Goal: Task Accomplishment & Management: Complete application form

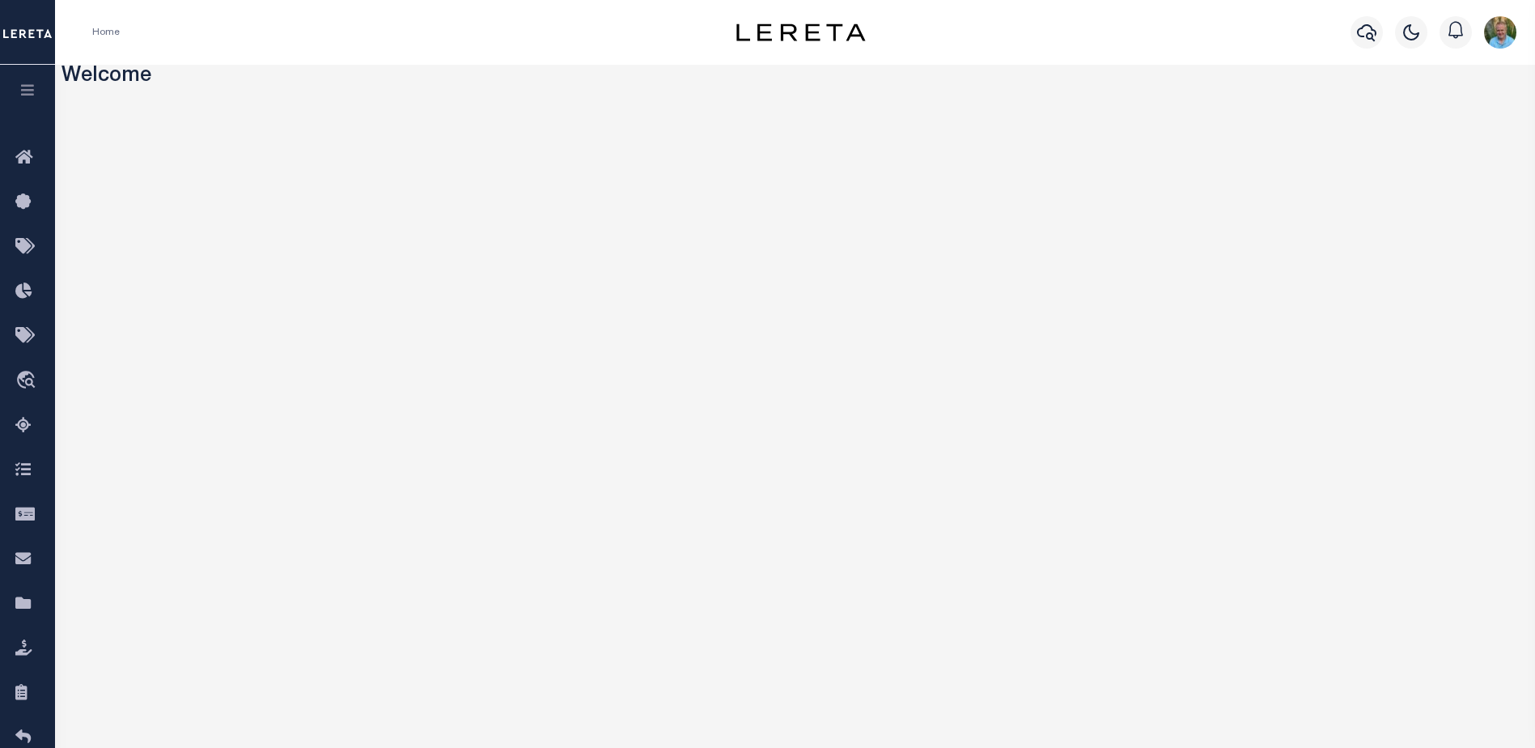
click at [32, 90] on icon "button" at bounding box center [28, 90] width 19 height 15
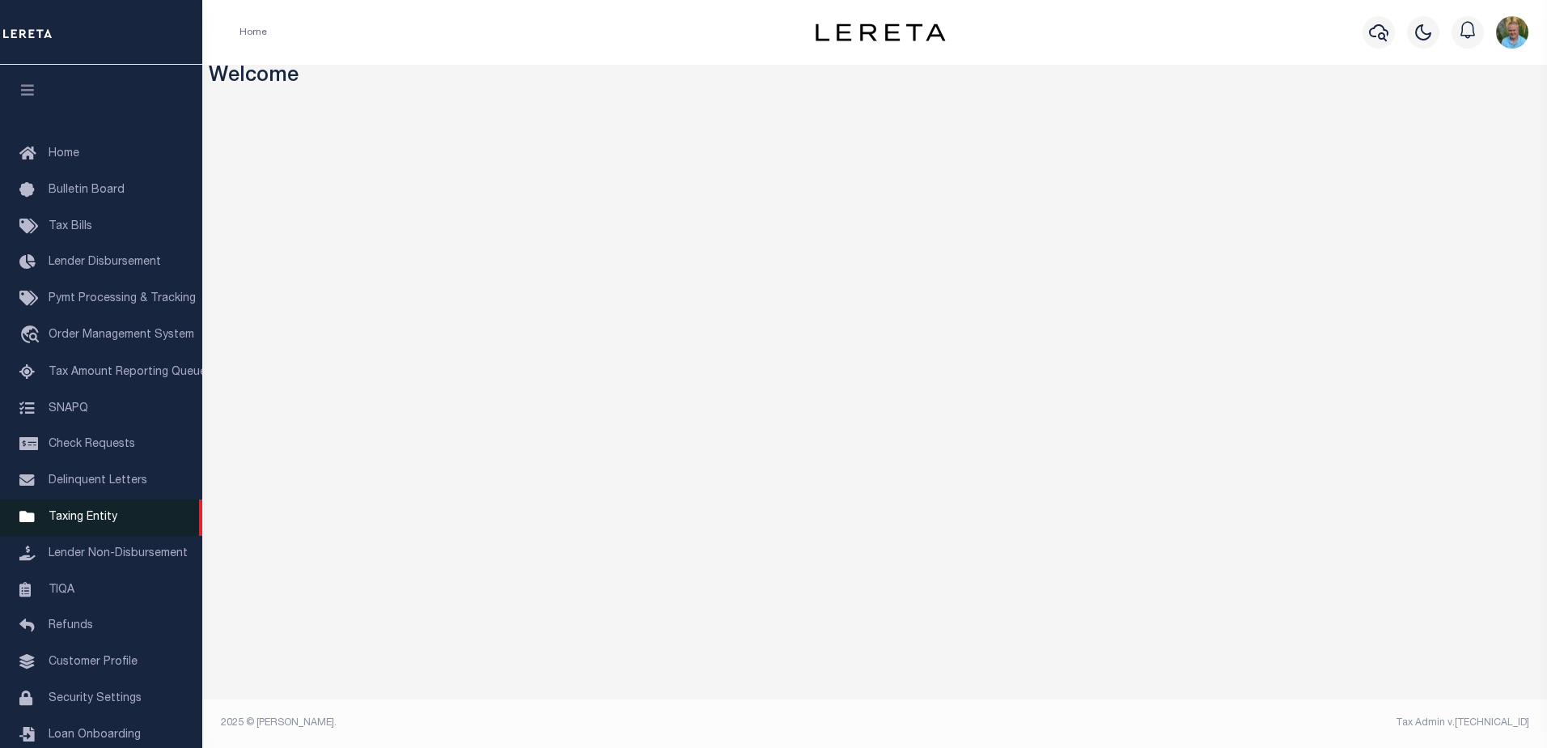
click at [70, 522] on span "Taxing Entity" at bounding box center [83, 516] width 69 height 11
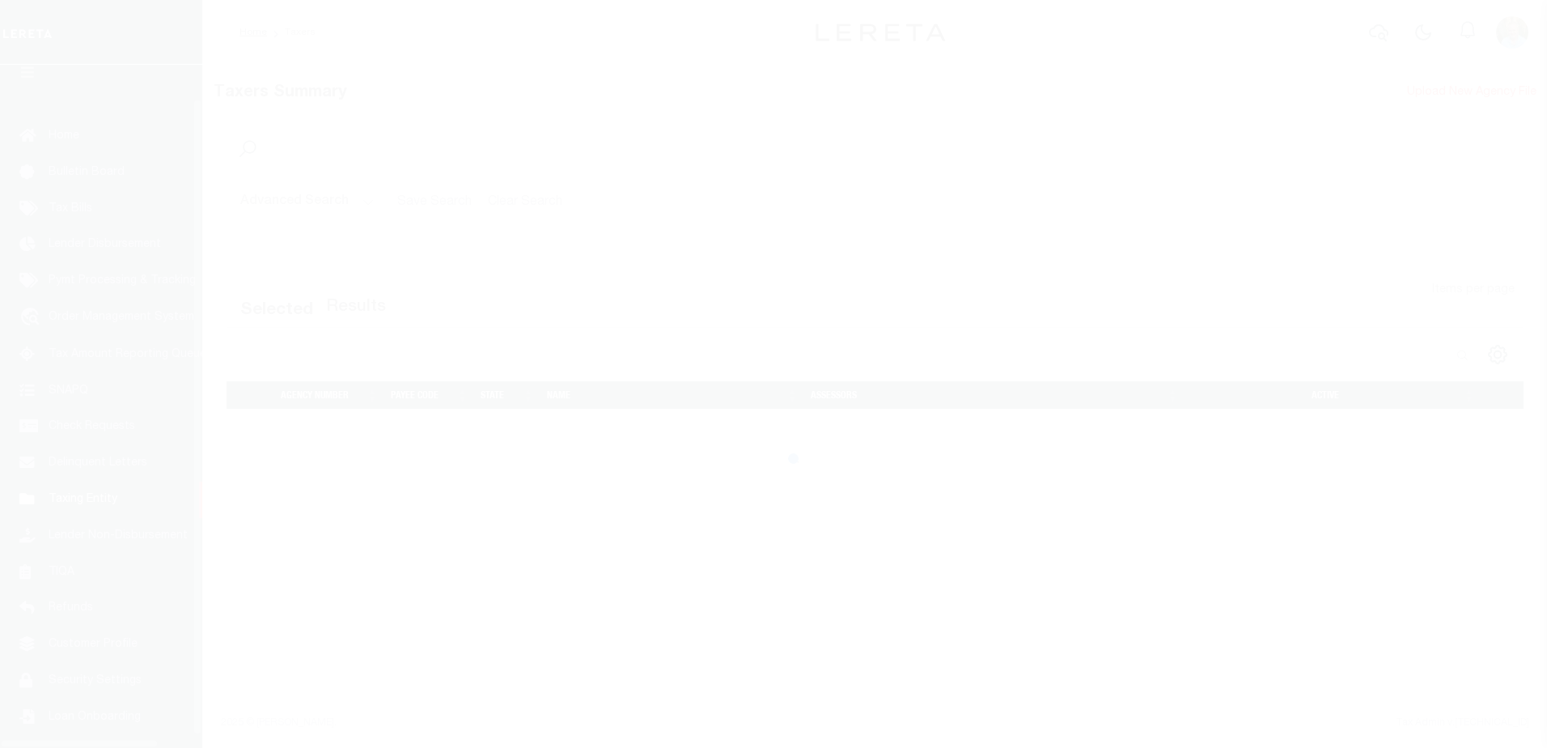
scroll to position [40, 0]
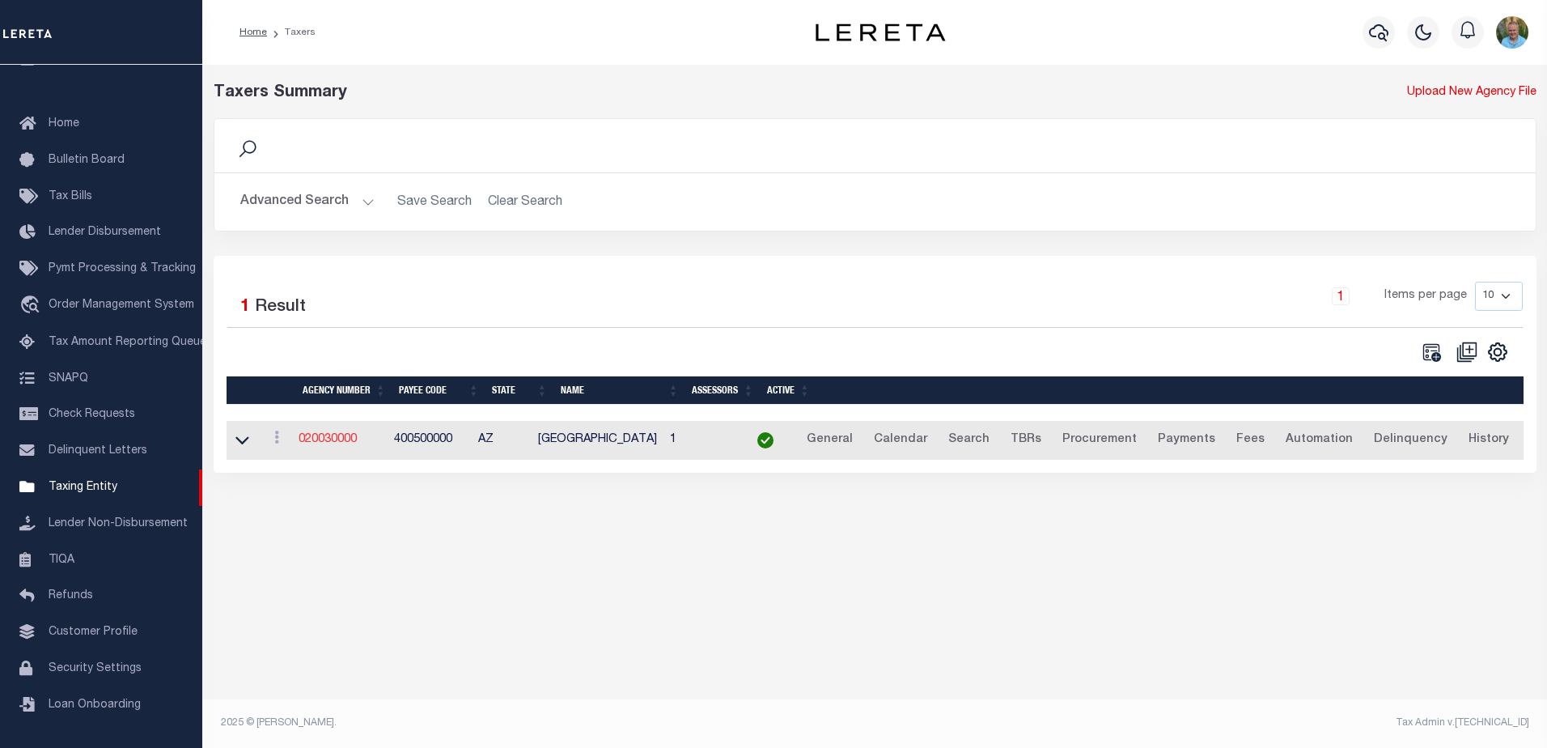
click at [348, 439] on link "020030000" at bounding box center [328, 439] width 58 height 11
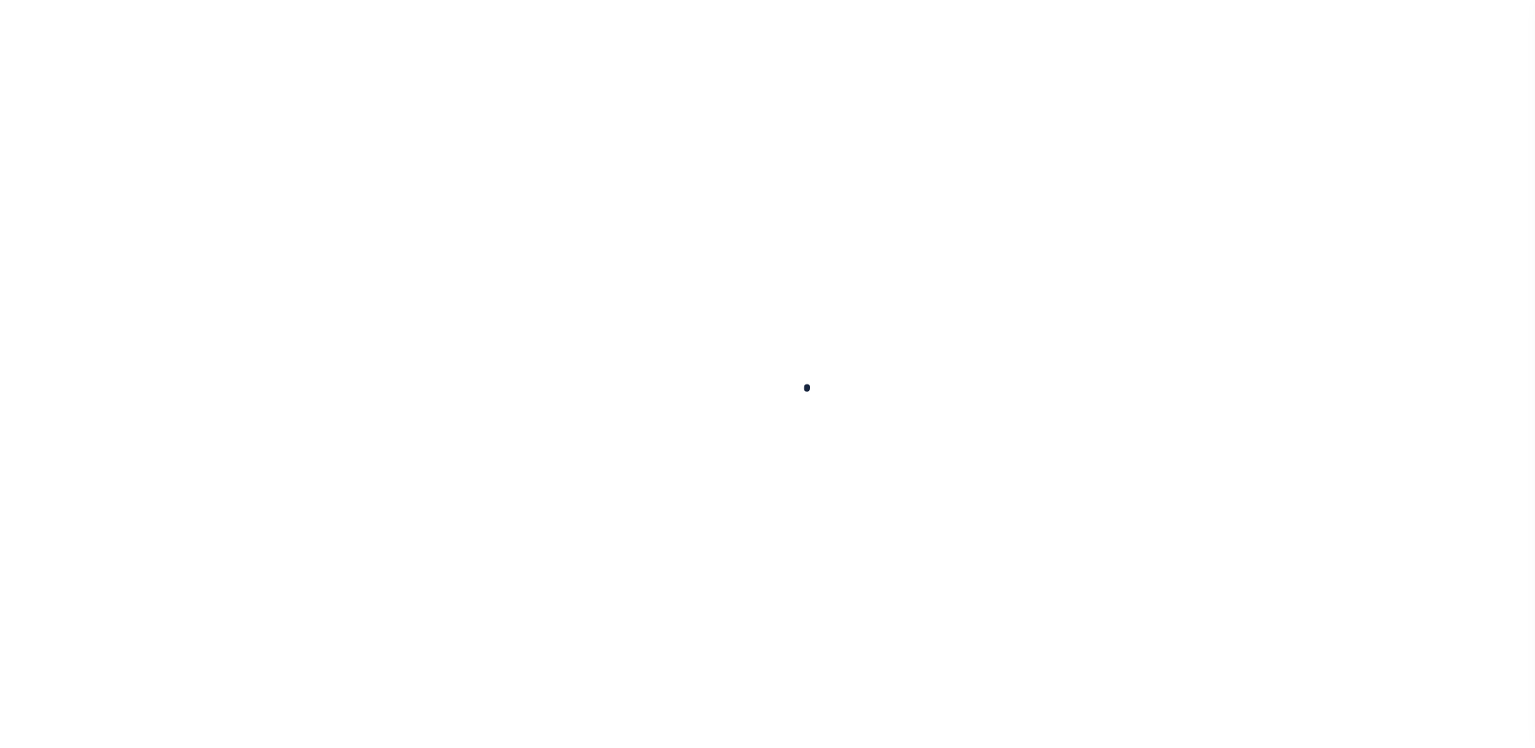
select select
checkbox input "false"
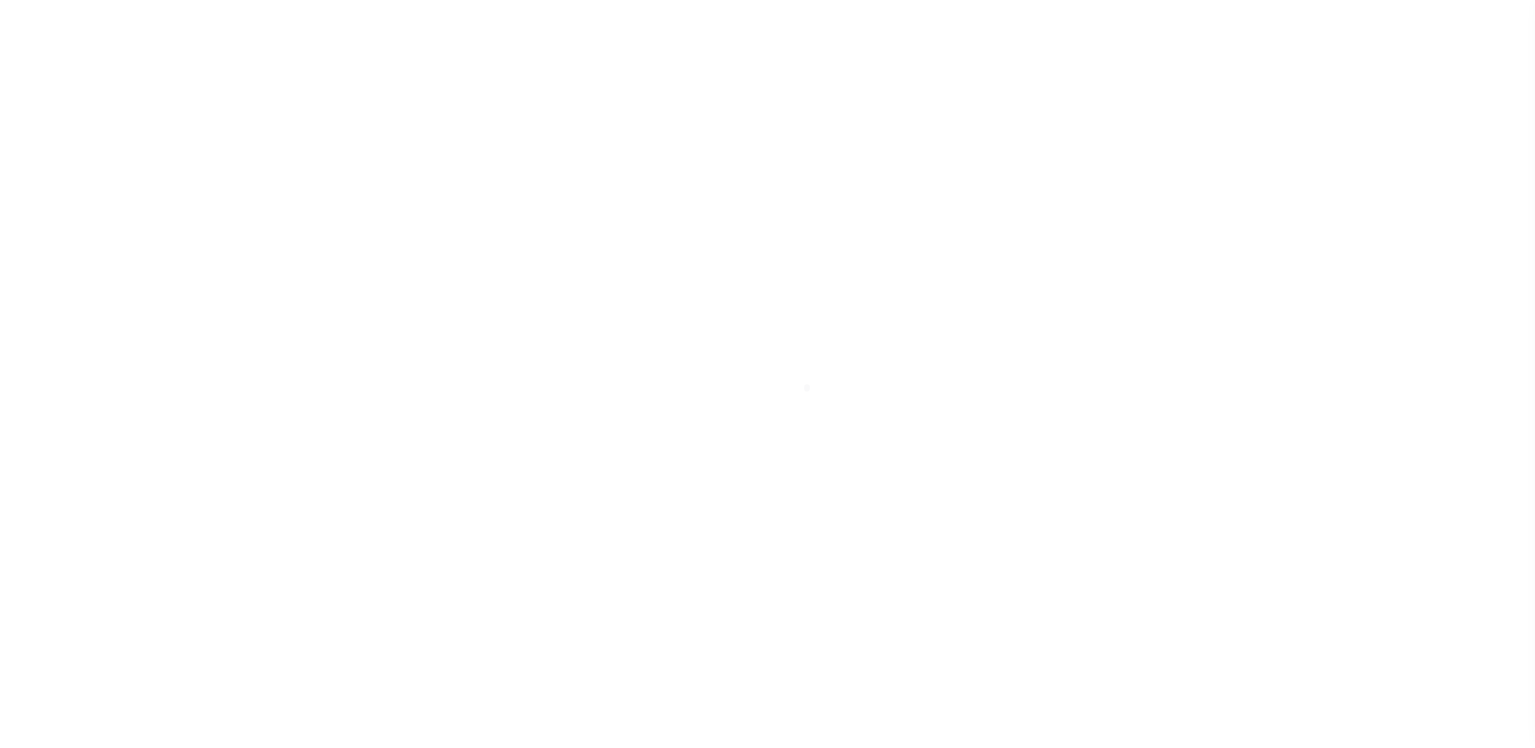
checkbox input "false"
type input "400500000"
select select "false"
checkbox input "false"
type input "N"
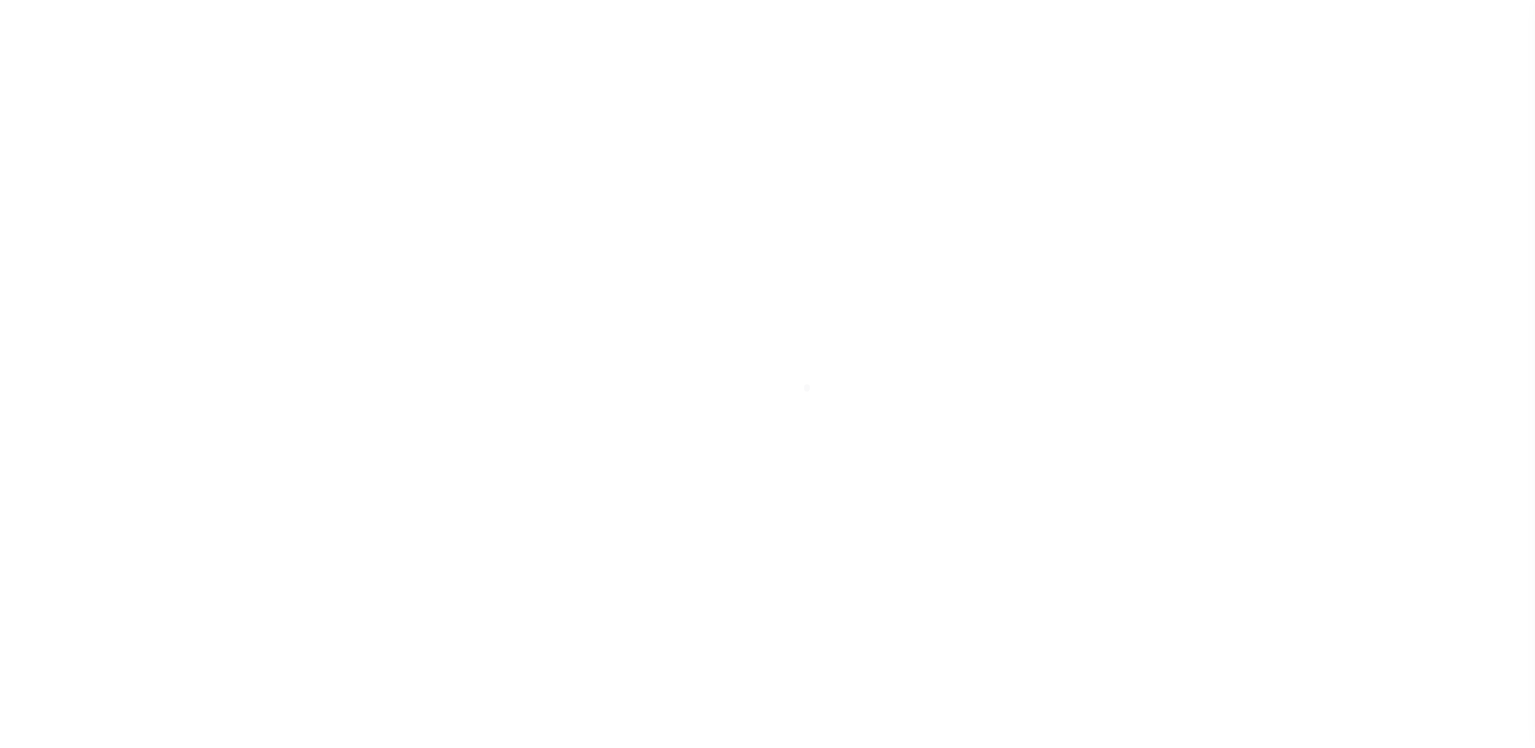
select select "true"
select select "5"
type input "LC"
type input "P - Escrow reporting includes “Delinquent Prior Year(s) Exist”"
radio input "true"
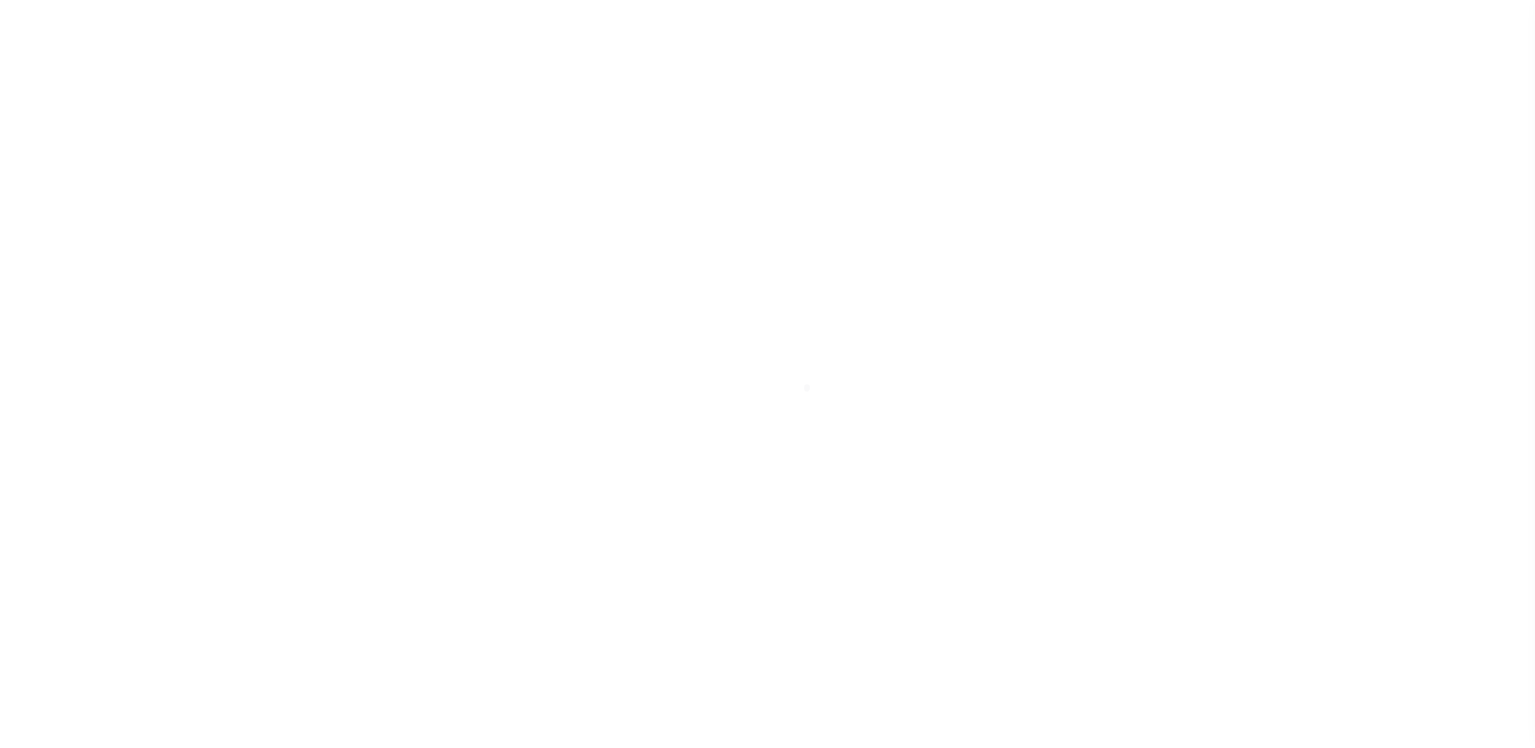
type input "021000021"
type input "151083661"
type input "Coconino County Treasurer"
type input "[PERSON_NAME] [PERSON_NAME] Bank, N.A."
checkbox input "false"
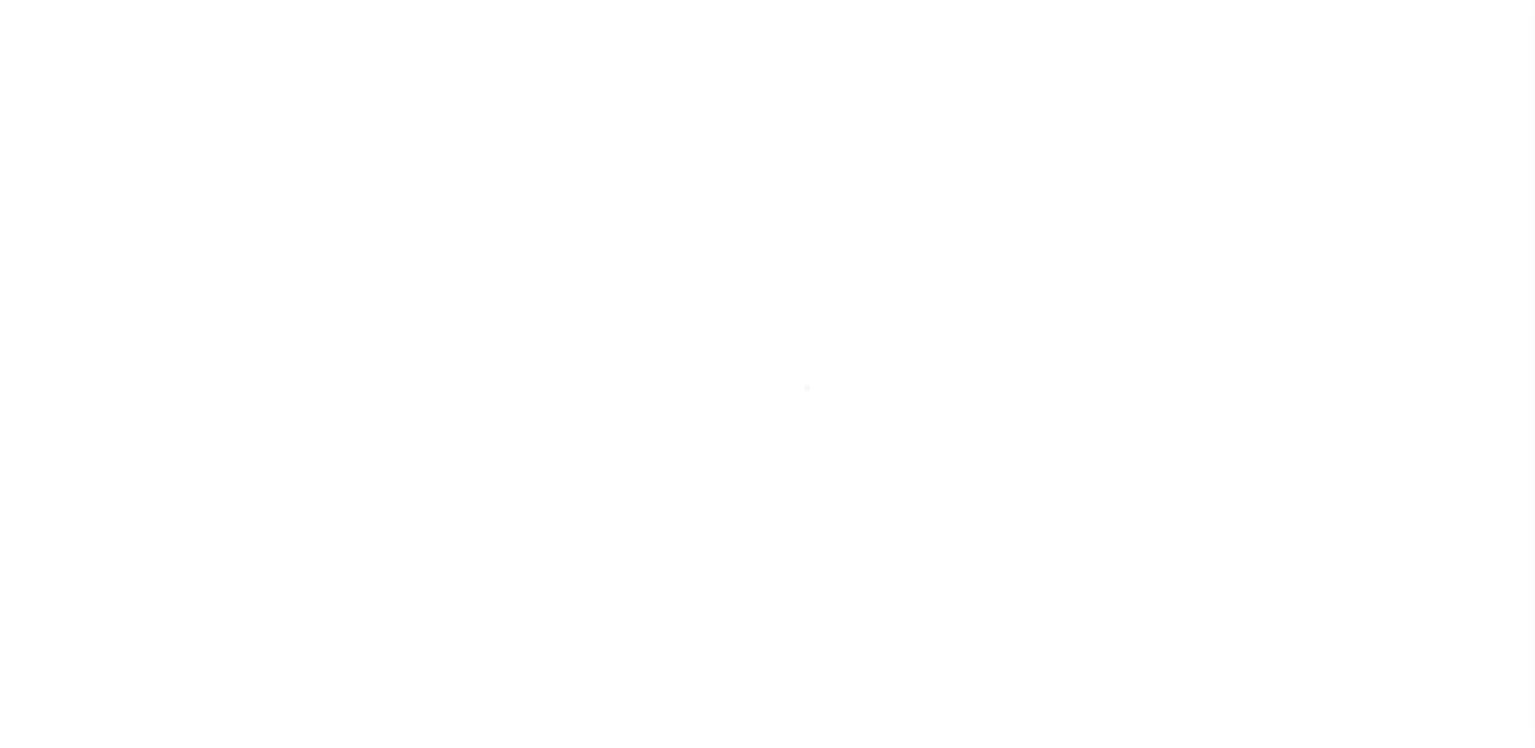
checkbox input "false"
radio input "true"
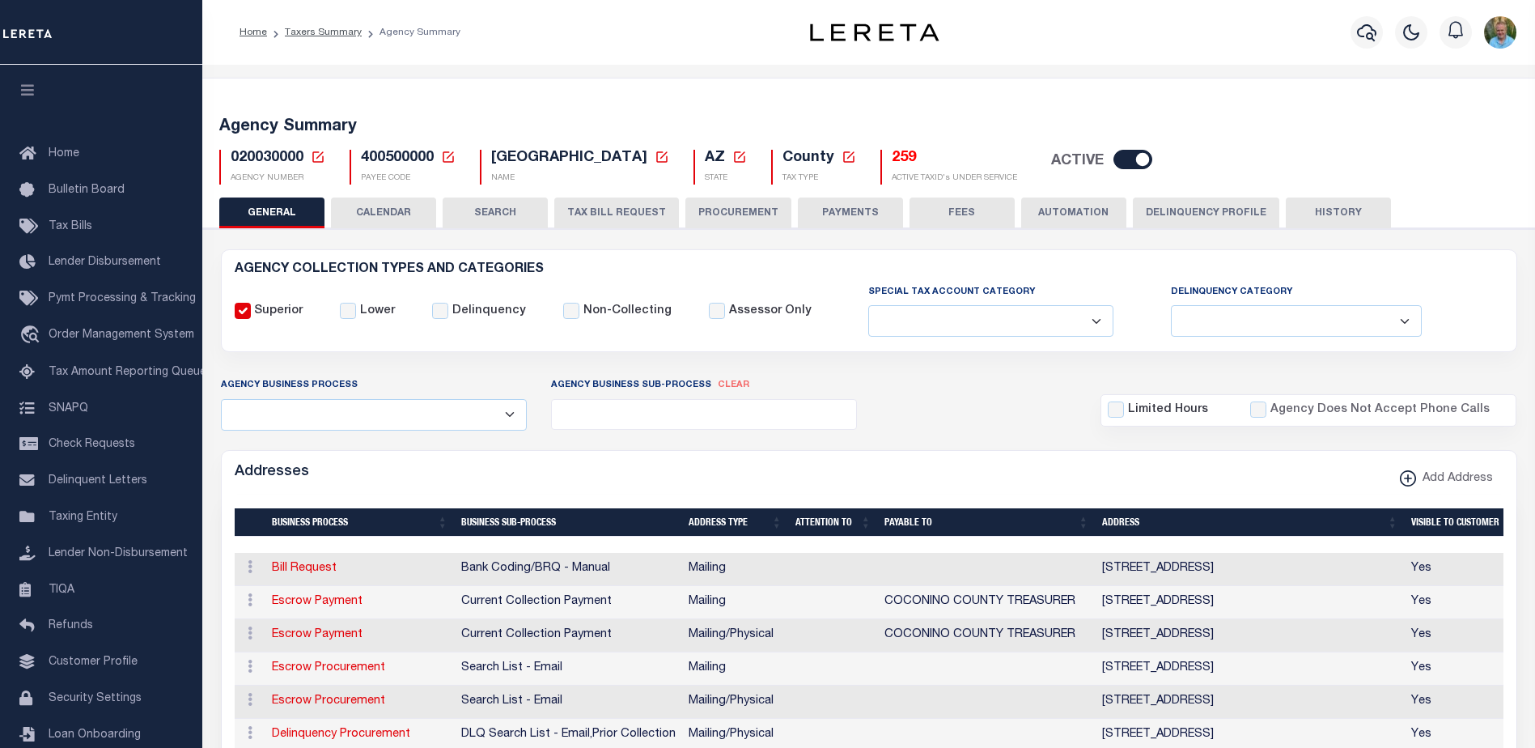
click at [853, 208] on button "PAYMENTS" at bounding box center [850, 212] width 105 height 31
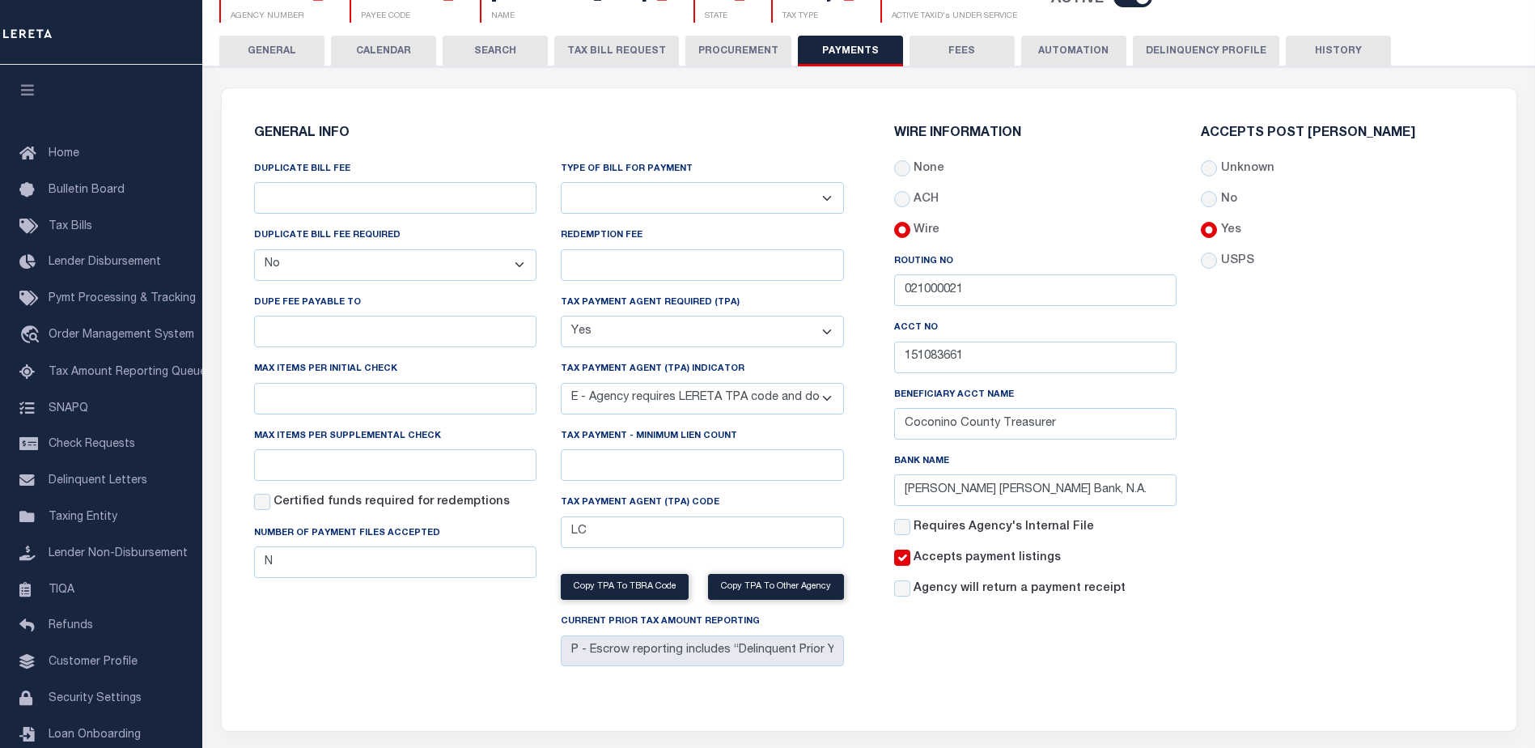
scroll to position [81, 0]
